Goal: Task Accomplishment & Management: Complete application form

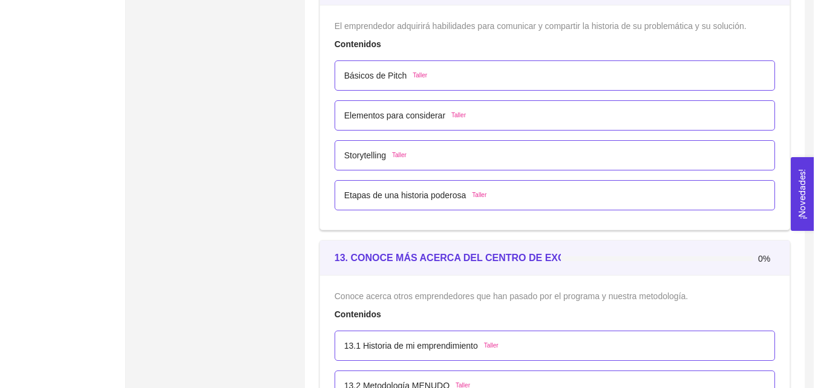
scroll to position [5185, 0]
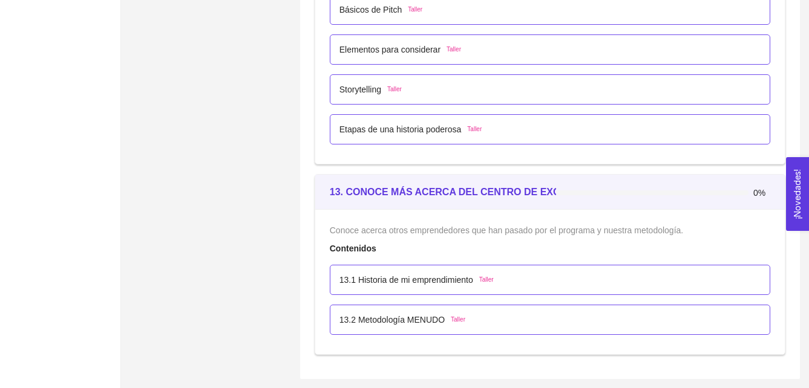
click at [517, 286] on div "13.1 Historia de mi emprendimiento Taller" at bounding box center [549, 280] width 421 height 13
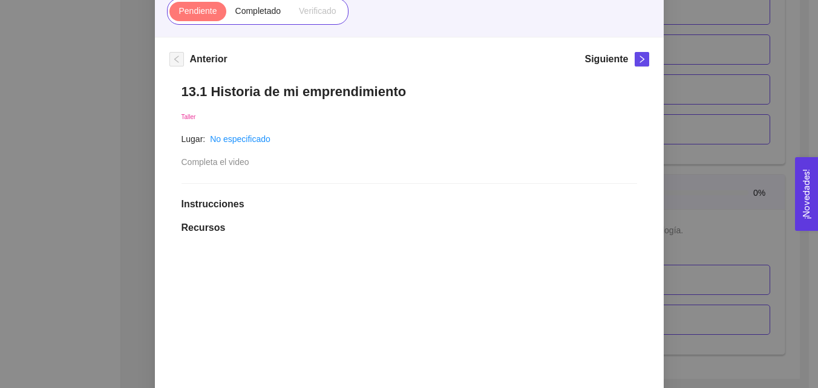
scroll to position [131, 0]
click at [266, 16] on span "Completado" at bounding box center [258, 12] width 46 height 10
click at [226, 15] on input "Completado" at bounding box center [226, 15] width 0 height 0
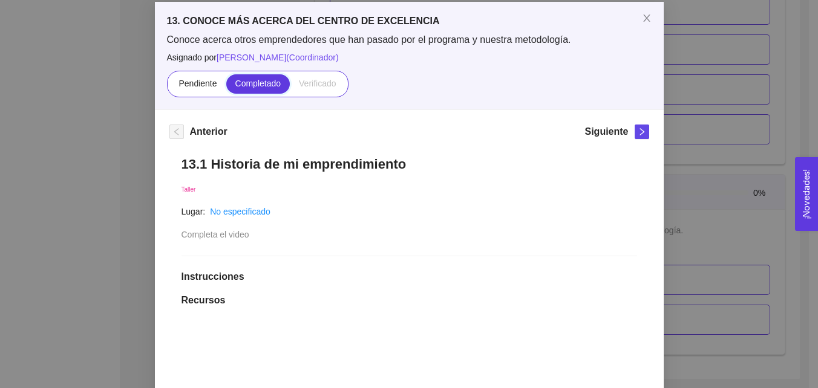
scroll to position [0, 0]
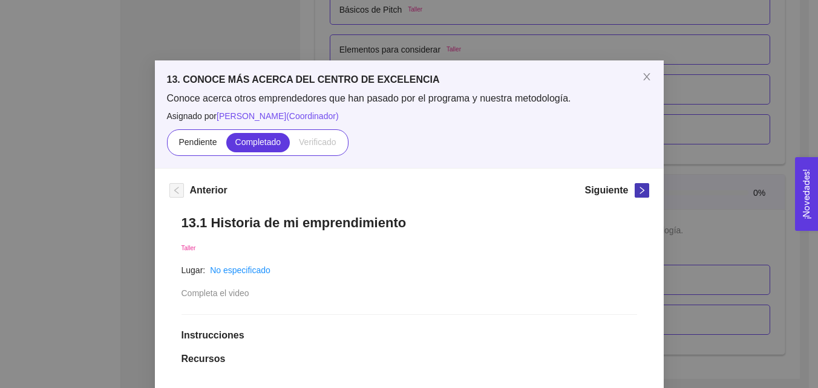
click at [638, 194] on icon "right" at bounding box center [642, 190] width 8 height 8
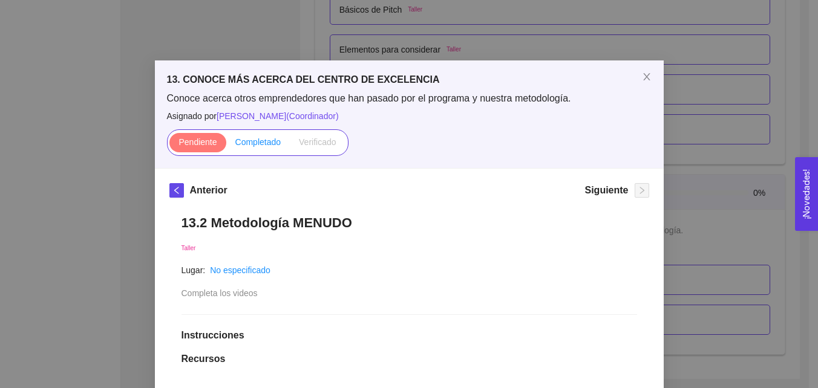
click at [243, 139] on span "Completado" at bounding box center [258, 142] width 46 height 10
click at [226, 145] on input "Completado" at bounding box center [226, 145] width 0 height 0
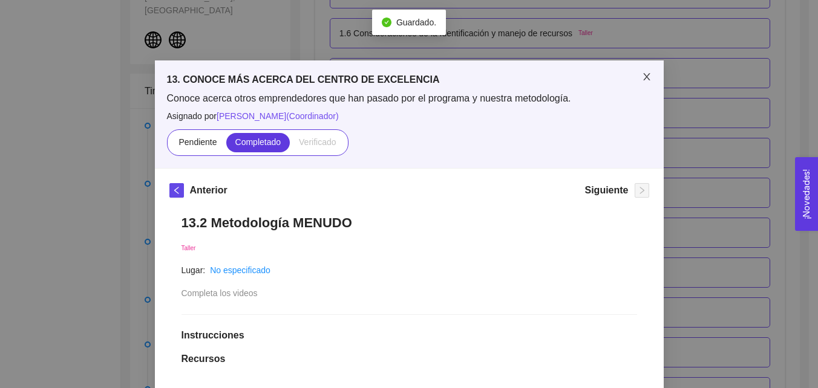
click at [640, 84] on span "Close" at bounding box center [647, 78] width 34 height 34
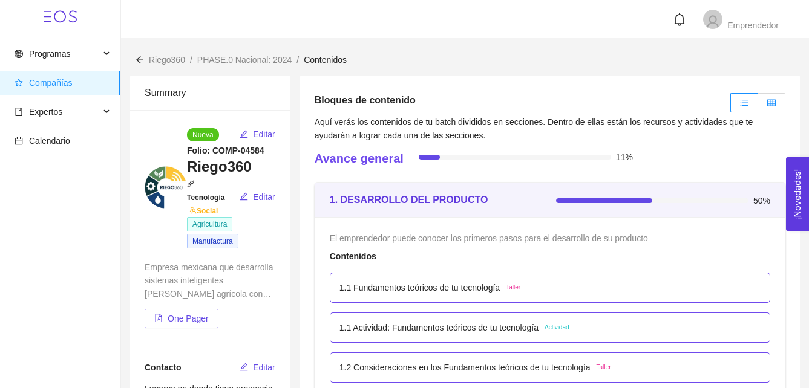
click at [772, 107] on icon "table" at bounding box center [771, 103] width 8 height 8
click at [758, 106] on input "radio" at bounding box center [758, 106] width 0 height 0
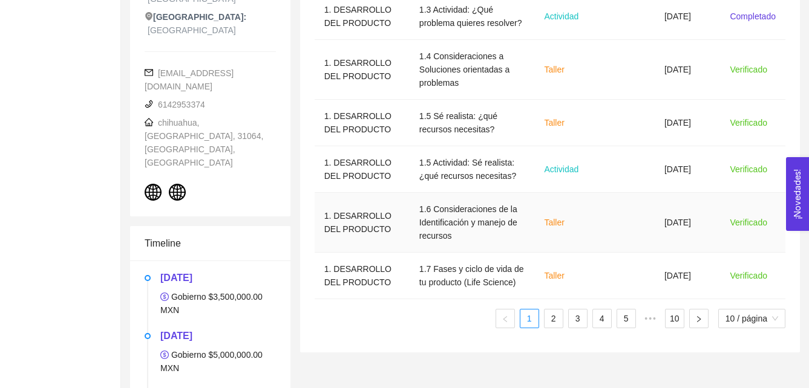
scroll to position [422, 0]
click at [670, 314] on link "10" at bounding box center [675, 318] width 18 height 18
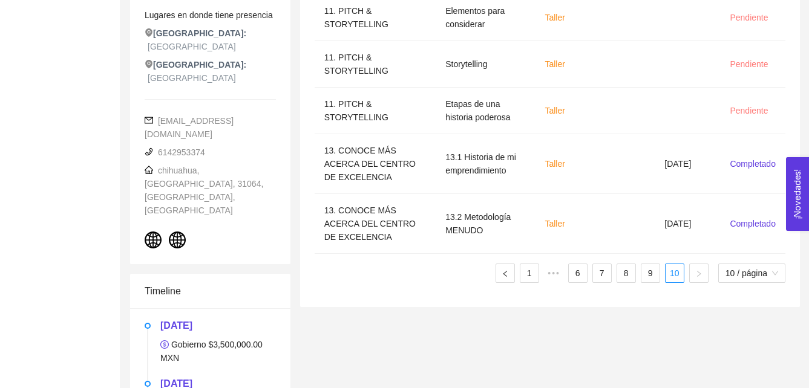
scroll to position [397, 0]
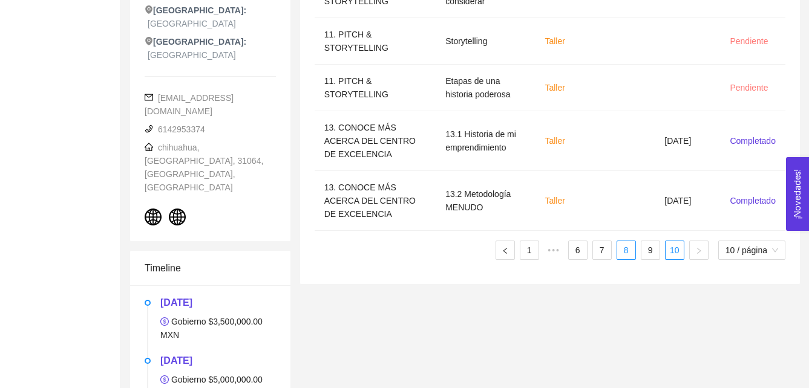
click at [635, 248] on li "8" at bounding box center [626, 250] width 19 height 19
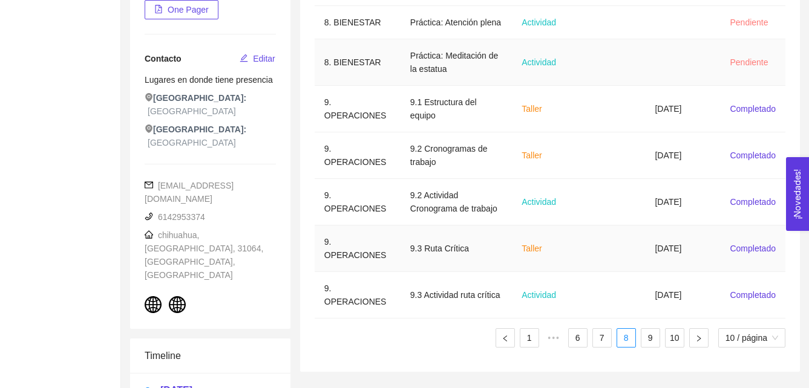
scroll to position [342, 0]
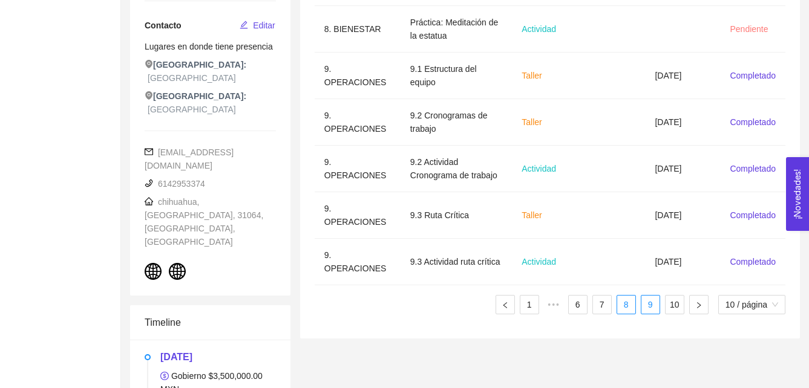
click at [645, 303] on link "9" at bounding box center [650, 305] width 18 height 18
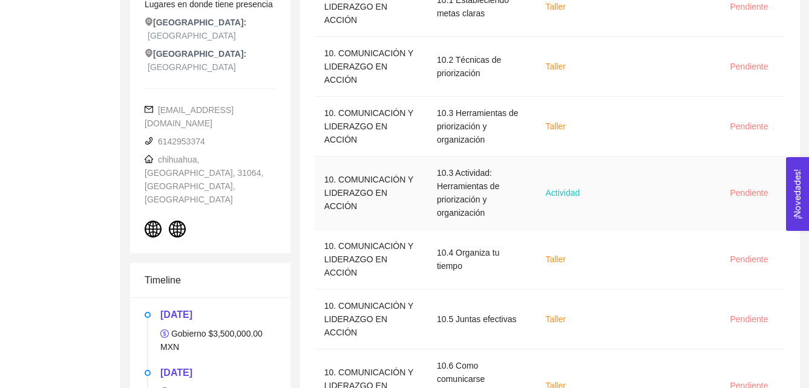
scroll to position [574, 0]
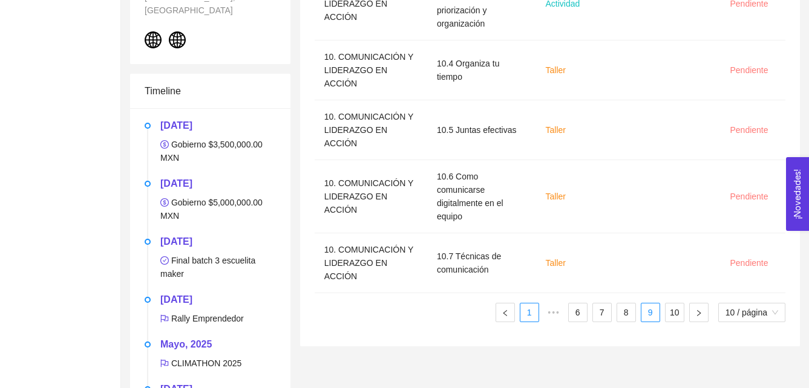
click at [528, 316] on link "1" at bounding box center [529, 313] width 18 height 18
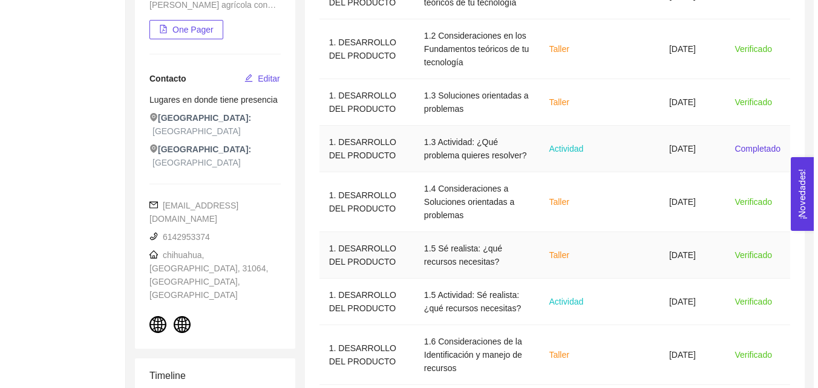
scroll to position [291, 0]
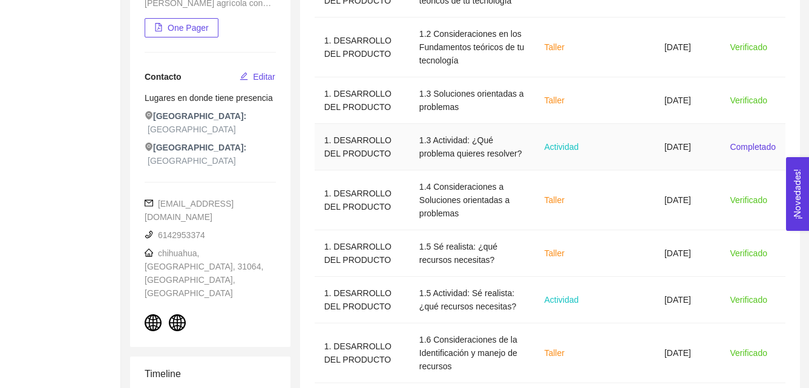
click at [608, 146] on td at bounding box center [626, 147] width 57 height 47
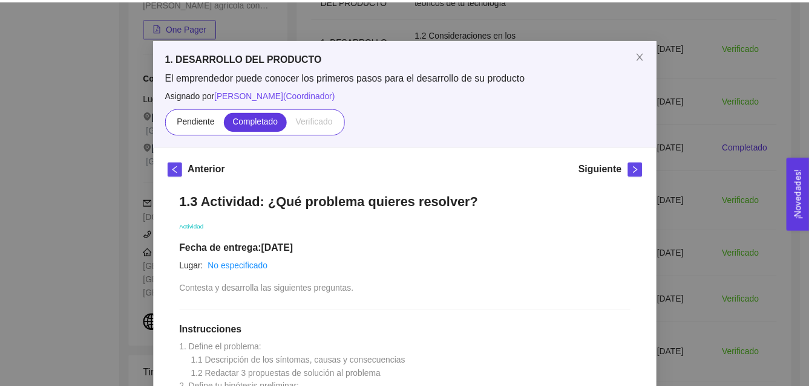
scroll to position [21, 0]
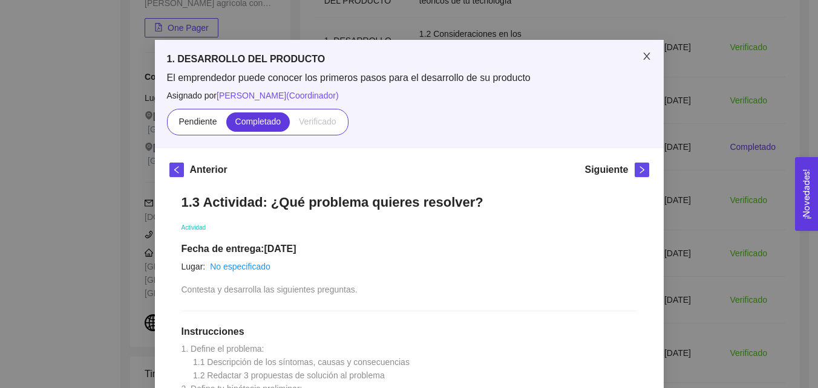
click at [642, 61] on icon "close" at bounding box center [647, 56] width 10 height 10
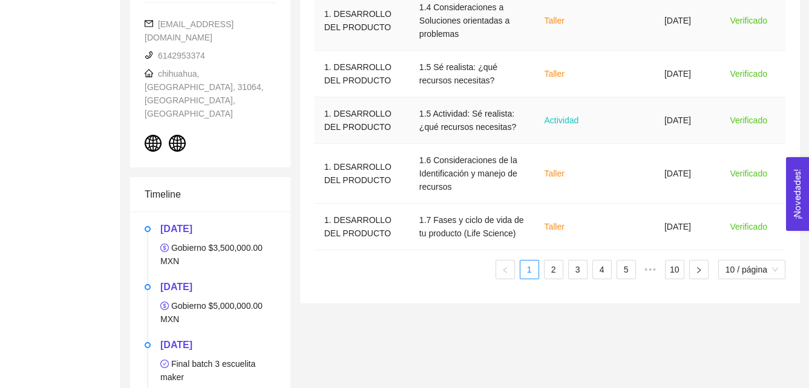
scroll to position [482, 0]
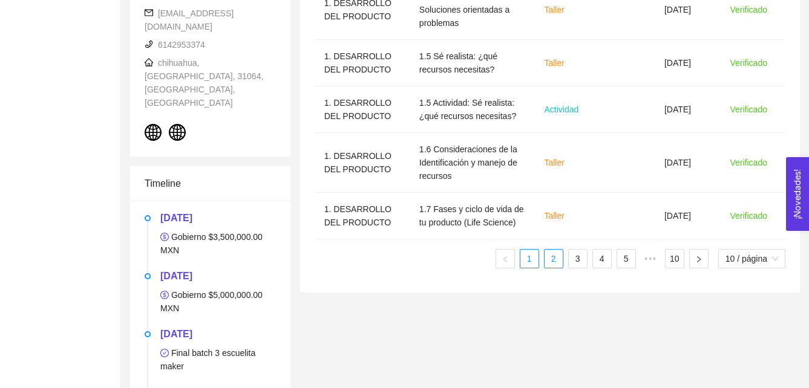
click at [555, 261] on link "2" at bounding box center [554, 259] width 18 height 18
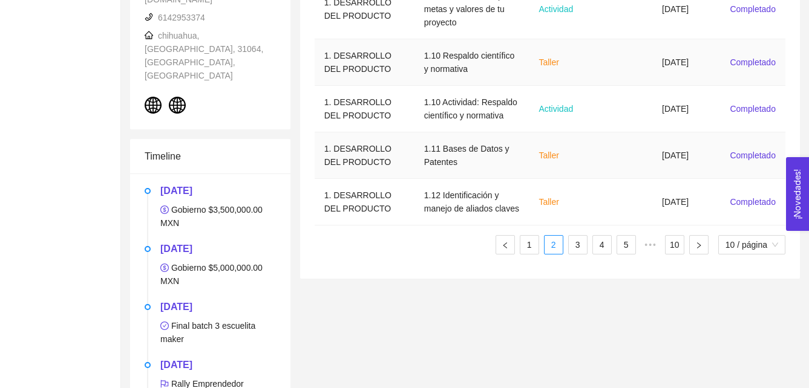
scroll to position [510, 0]
click at [579, 235] on link "3" at bounding box center [578, 244] width 18 height 18
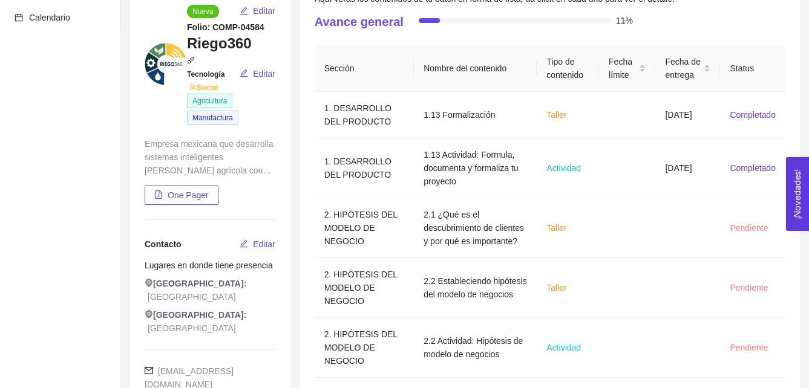
scroll to position [0, 0]
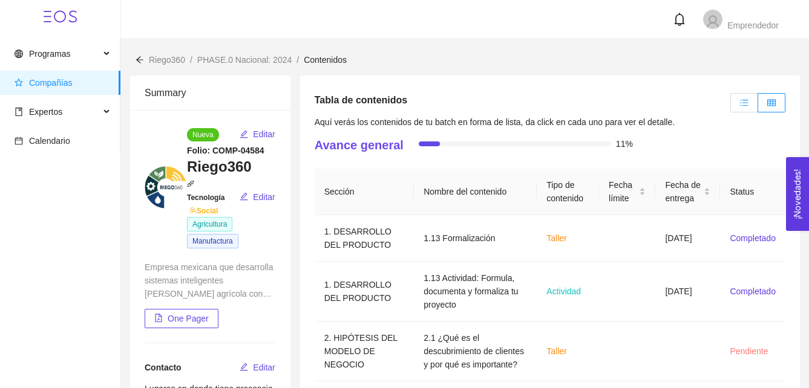
click at [739, 108] on label at bounding box center [744, 102] width 28 height 19
click at [731, 106] on input "radio" at bounding box center [731, 106] width 0 height 0
